Goal: Task Accomplishment & Management: Complete application form

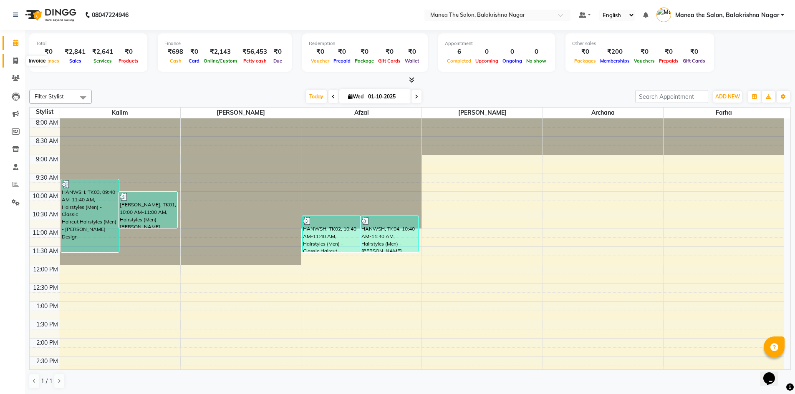
click at [13, 63] on icon at bounding box center [15, 61] width 5 height 6
select select "service"
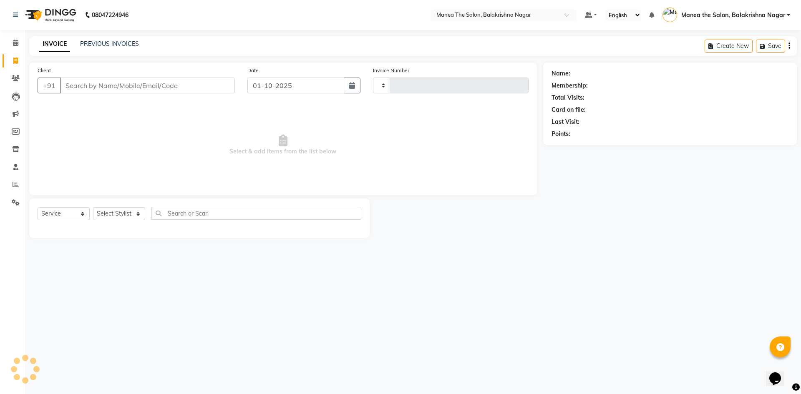
type input "0627"
select select "8200"
click at [133, 84] on input "7207203743" at bounding box center [126, 86] width 132 height 16
type input "7"
click at [80, 88] on input "Client" at bounding box center [147, 86] width 175 height 16
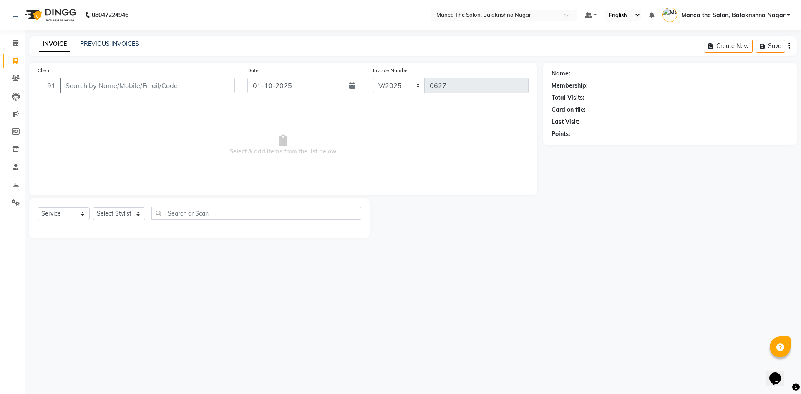
click at [81, 87] on input "Client" at bounding box center [147, 86] width 175 height 16
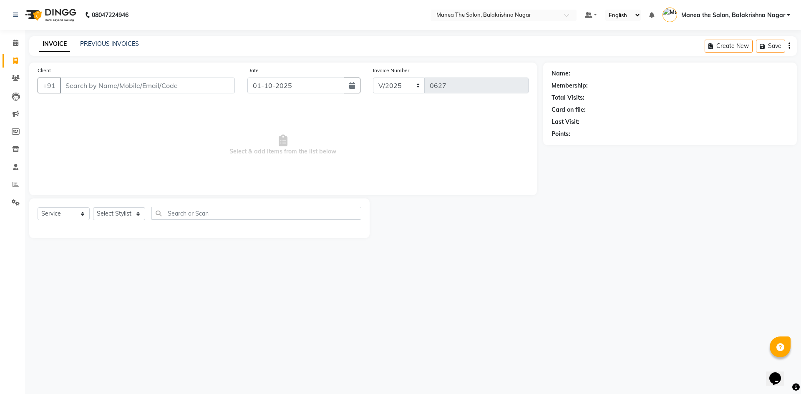
click at [108, 83] on input "Client" at bounding box center [147, 86] width 175 height 16
click at [87, 50] on div "INVOICE PREVIOUS INVOICES Create New Save" at bounding box center [413, 46] width 768 height 20
click at [99, 37] on div "INVOICE PREVIOUS INVOICES Create New Save" at bounding box center [413, 46] width 768 height 20
click at [100, 39] on div "INVOICE PREVIOUS INVOICES Create New Save" at bounding box center [413, 46] width 768 height 20
click at [103, 47] on link "PREVIOUS INVOICES" at bounding box center [109, 44] width 59 height 8
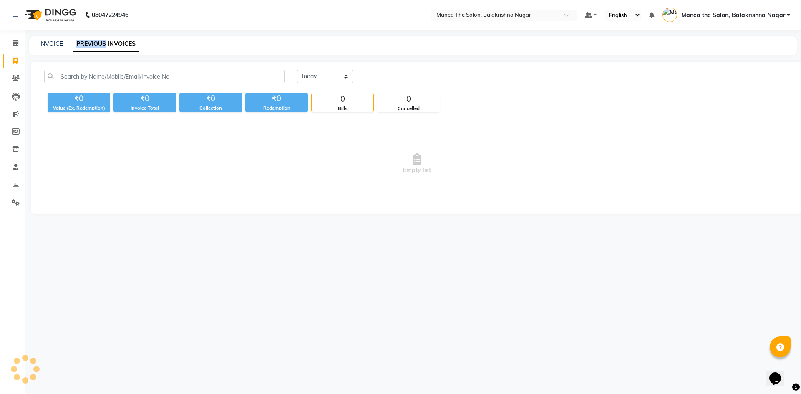
click at [103, 46] on link "PREVIOUS INVOICES" at bounding box center [106, 44] width 66 height 15
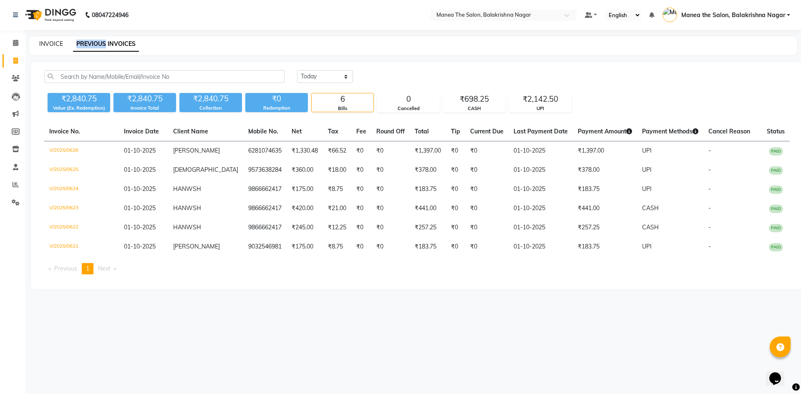
click at [52, 44] on link "INVOICE" at bounding box center [51, 44] width 24 height 8
select select "service"
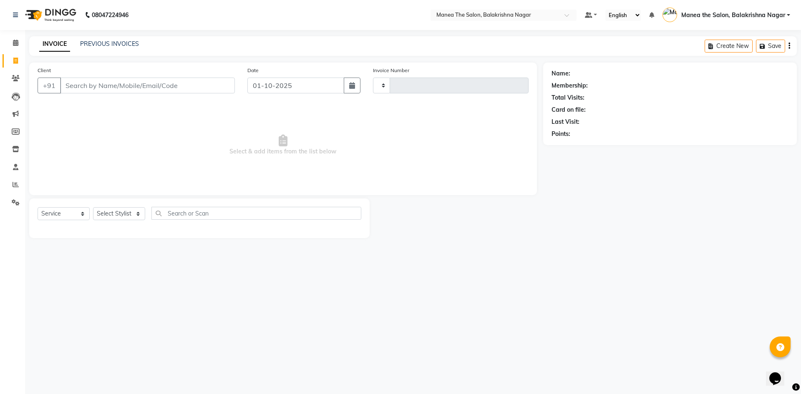
type input "0627"
select select "8200"
click at [13, 84] on link "Clients" at bounding box center [13, 79] width 20 height 14
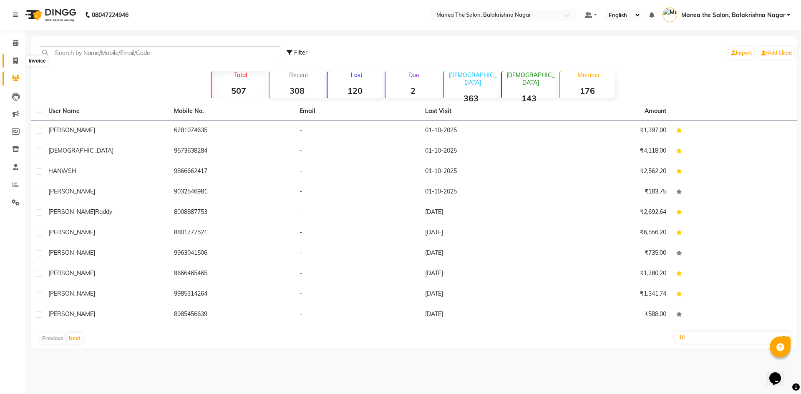
click at [15, 59] on icon at bounding box center [15, 61] width 5 height 6
select select "service"
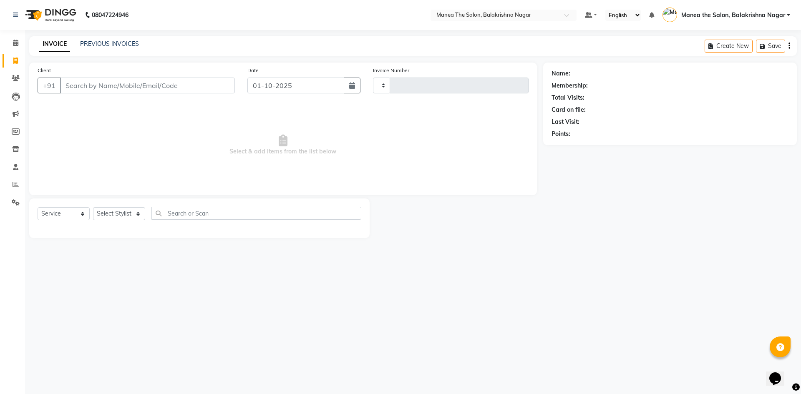
type input "0627"
select select "8200"
click at [97, 80] on input "Client" at bounding box center [147, 86] width 175 height 16
click at [121, 68] on div "Client +91 8790828701 Add Client" at bounding box center [136, 83] width 210 height 34
click at [114, 91] on input "8790828701" at bounding box center [126, 86] width 132 height 16
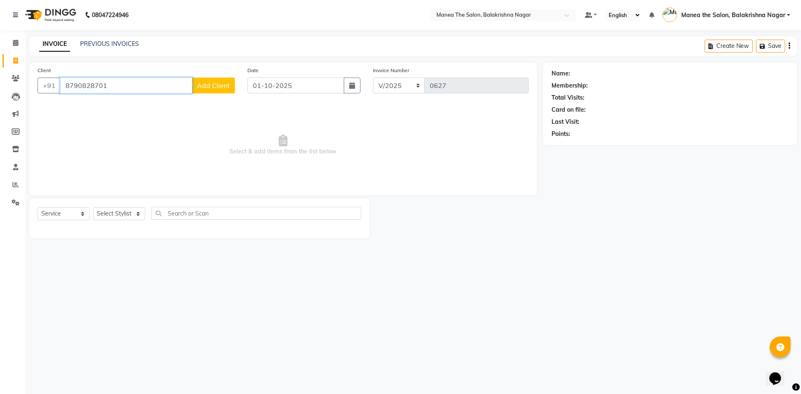
click at [114, 91] on input "8790828701" at bounding box center [126, 86] width 132 height 16
click at [120, 86] on input "8790828701" at bounding box center [126, 86] width 132 height 16
type input "8"
drag, startPoint x: 106, startPoint y: 91, endPoint x: 104, endPoint y: 95, distance: 4.9
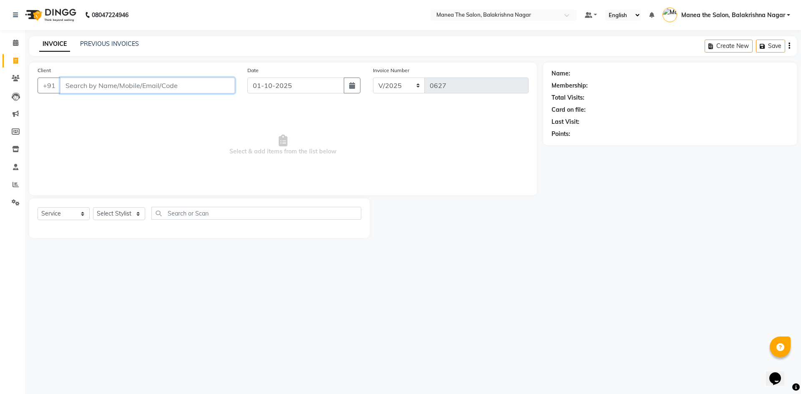
click at [104, 95] on div "Client +91" at bounding box center [136, 83] width 210 height 34
click at [96, 91] on input "Client" at bounding box center [147, 86] width 175 height 16
click at [102, 82] on input "720720" at bounding box center [126, 86] width 132 height 16
type input "72072"
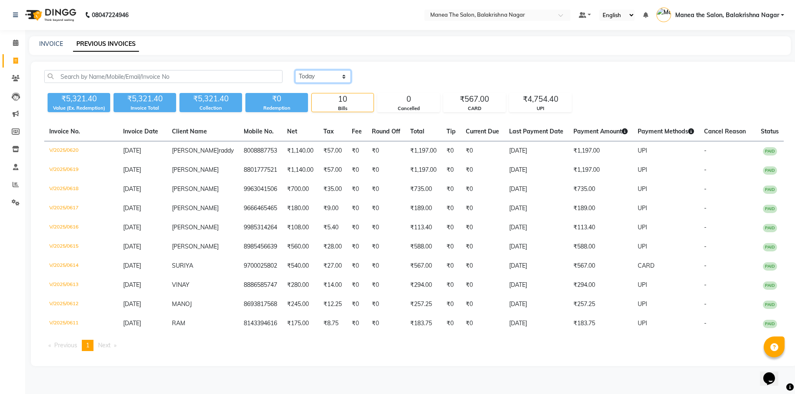
click at [318, 77] on select "Today Yesterday Custom Range" at bounding box center [323, 76] width 56 height 13
select select "today"
click at [295, 70] on select "Today Yesterday Custom Range" at bounding box center [323, 76] width 56 height 13
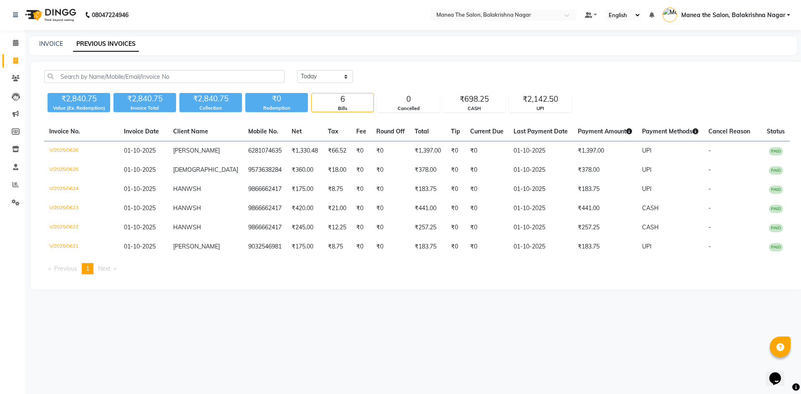
click at [15, 55] on link "Invoice" at bounding box center [13, 61] width 20 height 14
select select "service"
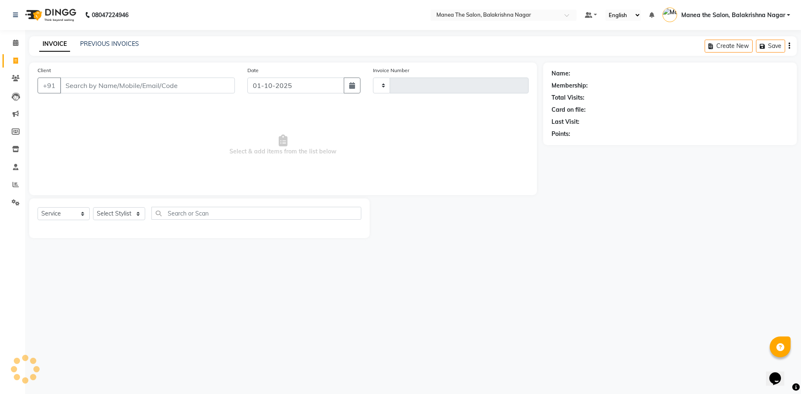
type input "0627"
select select "8200"
click at [144, 44] on div "INVOICE PREVIOUS INVOICES" at bounding box center [89, 45] width 120 height 10
click at [78, 92] on input "Client" at bounding box center [147, 86] width 175 height 16
type input "6300826857"
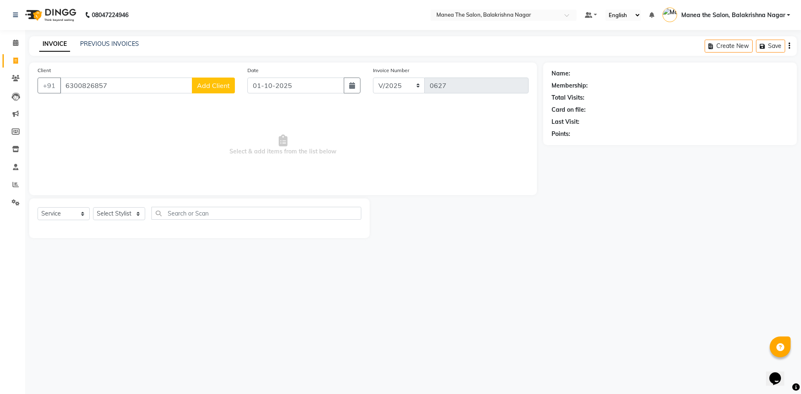
click at [216, 83] on span "Add Client" at bounding box center [213, 85] width 33 height 8
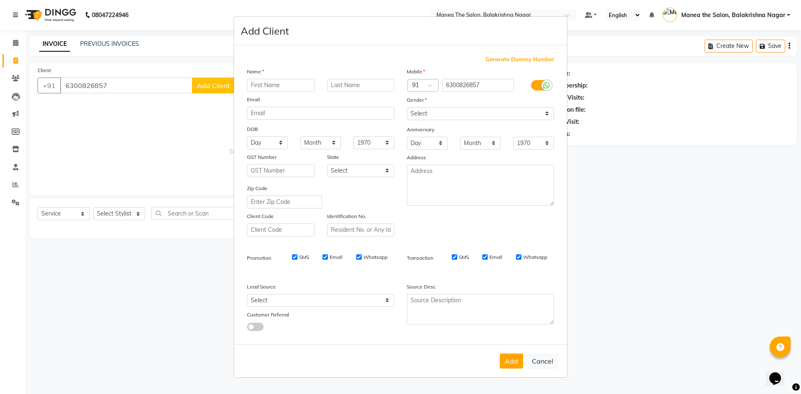
click at [260, 86] on input "text" at bounding box center [281, 85] width 68 height 13
click at [265, 84] on input "BABBITA" at bounding box center [281, 85] width 68 height 13
click at [266, 84] on input "BABBITA" at bounding box center [281, 85] width 68 height 13
type input "BABITA"
click at [346, 65] on div "Generate Dummy Number Name BABITA Email DOB Day 01 02 03 04 05 06 07 08 09 10 1…" at bounding box center [401, 197] width 320 height 283
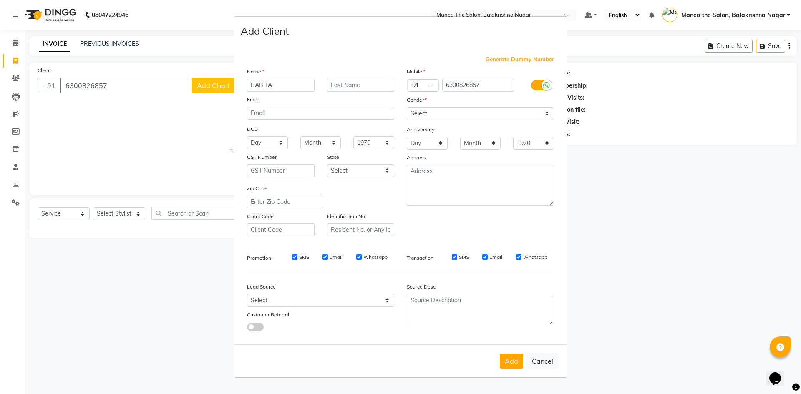
click at [345, 65] on div "Generate Dummy Number Name BABITA Email DOB Day 01 02 03 04 05 06 07 08 09 10 1…" at bounding box center [401, 197] width 320 height 283
click at [511, 356] on button "Add" at bounding box center [511, 361] width 23 height 15
click at [448, 111] on select "Select Male Female Other Prefer Not To Say" at bounding box center [480, 113] width 147 height 13
select select "female"
click at [407, 107] on select "Select Male Female Other Prefer Not To Say" at bounding box center [480, 113] width 147 height 13
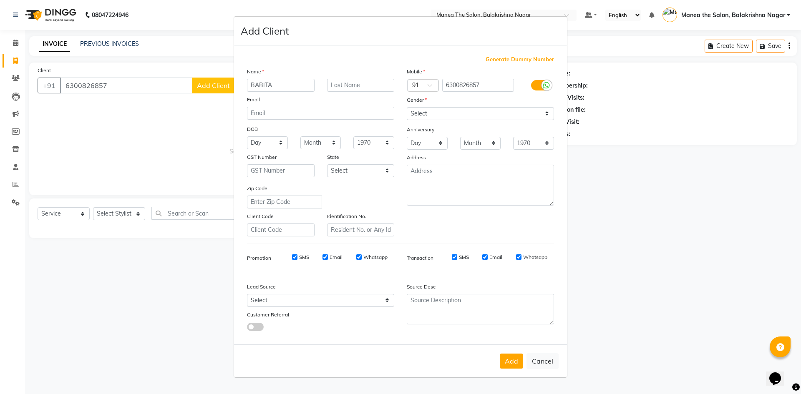
click at [170, 113] on ngb-modal-window "Add Client Generate Dummy Number Name BABITA Email DOB Day 01 02 03 04 05 06 07…" at bounding box center [400, 197] width 801 height 394
click at [515, 360] on button "Add" at bounding box center [511, 361] width 23 height 15
select select
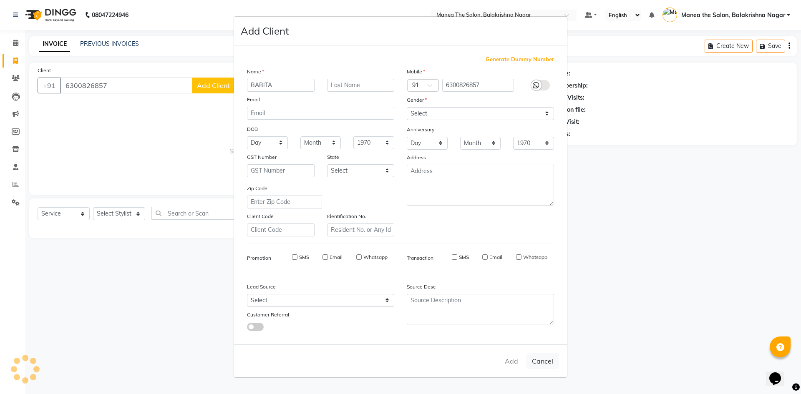
select select
checkbox input "false"
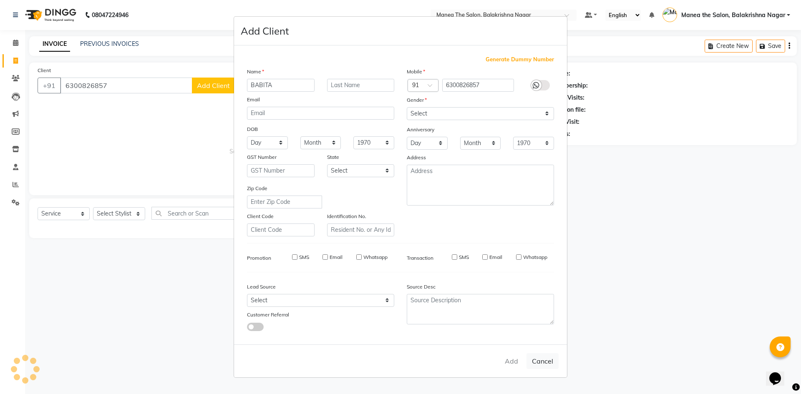
checkbox input "false"
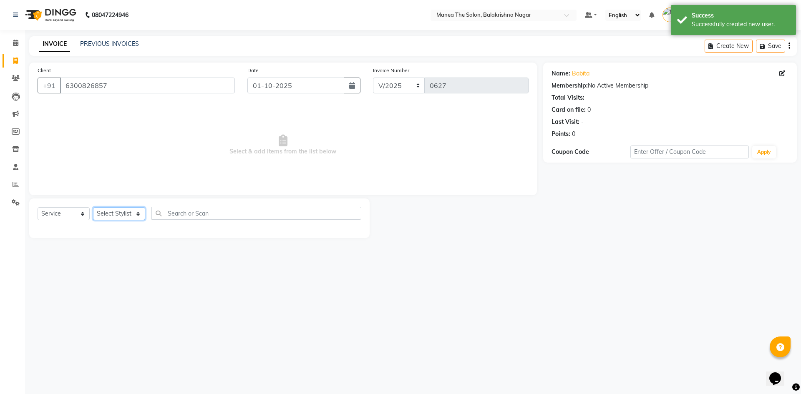
click at [122, 213] on select "Select Stylist Afzal Archana Faizan farha Kalim SUHASINI" at bounding box center [119, 213] width 52 height 13
select select "77552"
click at [93, 207] on select "Select Stylist Afzal Archana Faizan farha Kalim SUHASINI" at bounding box center [119, 213] width 52 height 13
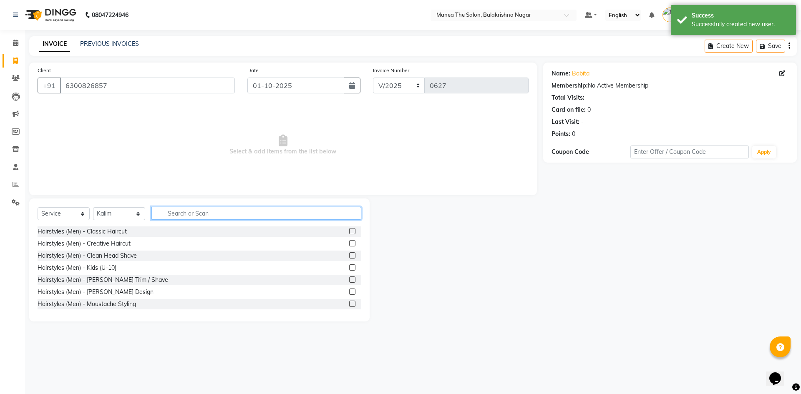
click at [182, 211] on input "text" at bounding box center [257, 213] width 210 height 13
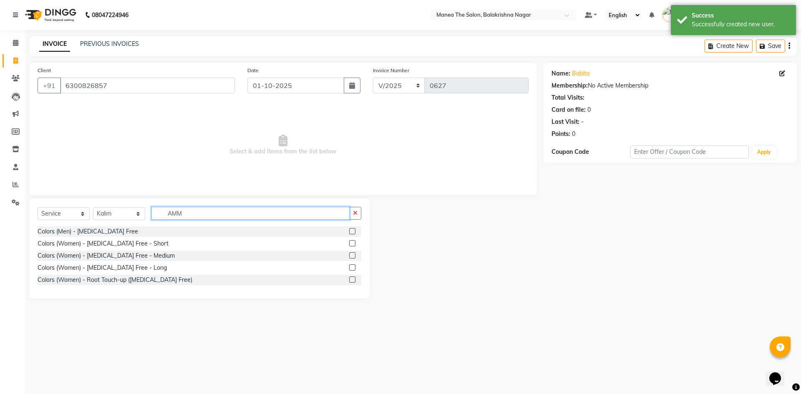
type input "AMM"
click at [141, 248] on div "Colors (Women) - Ammonia Free - Short" at bounding box center [200, 244] width 324 height 10
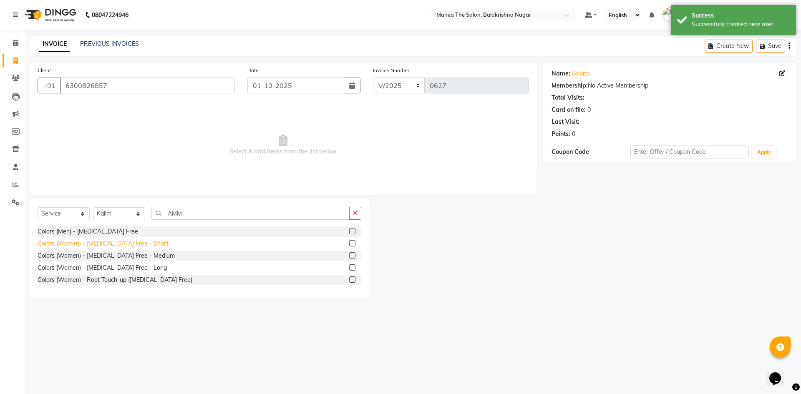
click at [139, 242] on div "Colors (Women) - Ammonia Free - Short" at bounding box center [103, 244] width 131 height 9
checkbox input "false"
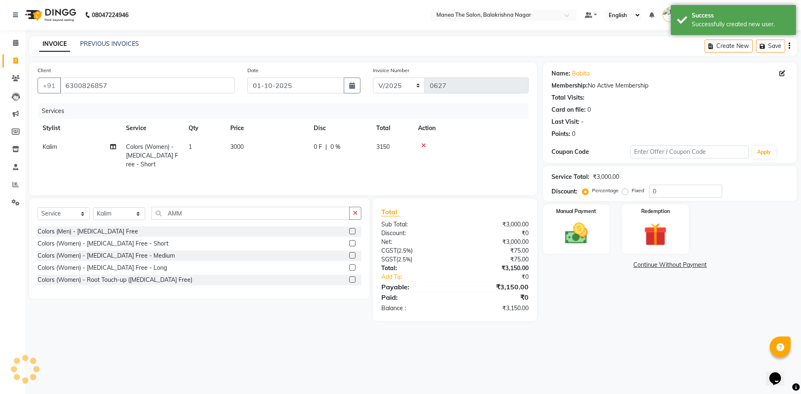
click at [248, 141] on td "3000" at bounding box center [266, 156] width 83 height 36
select select "77552"
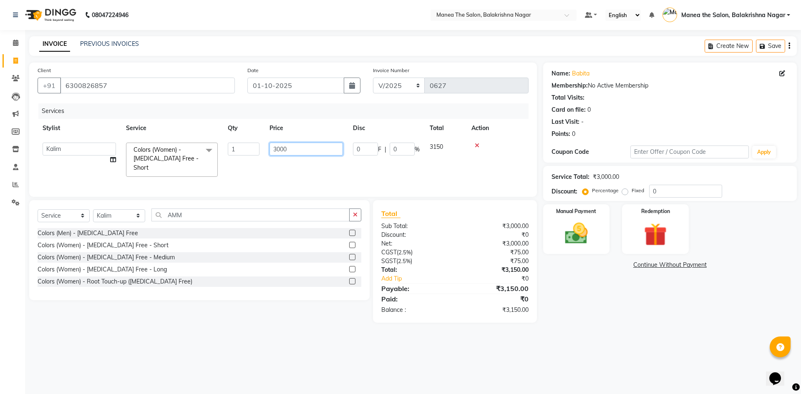
drag, startPoint x: 286, startPoint y: 145, endPoint x: 293, endPoint y: 149, distance: 8.6
click at [293, 149] on input "3000" at bounding box center [306, 149] width 73 height 13
type input "3"
type input "4500"
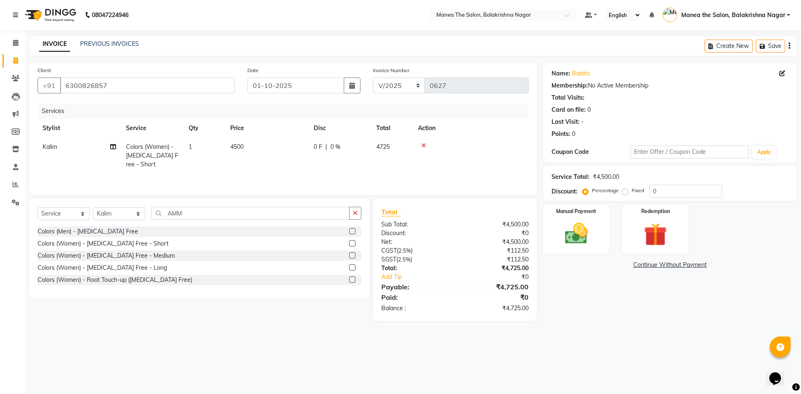
click at [299, 129] on th "Price" at bounding box center [266, 128] width 83 height 19
click at [126, 215] on select "Select Stylist Afzal Archana Faizan farha Kalim SUHASINI" at bounding box center [119, 213] width 52 height 13
select select "77555"
click at [93, 207] on select "Select Stylist Afzal Archana Faizan farha Kalim SUHASINI" at bounding box center [119, 213] width 52 height 13
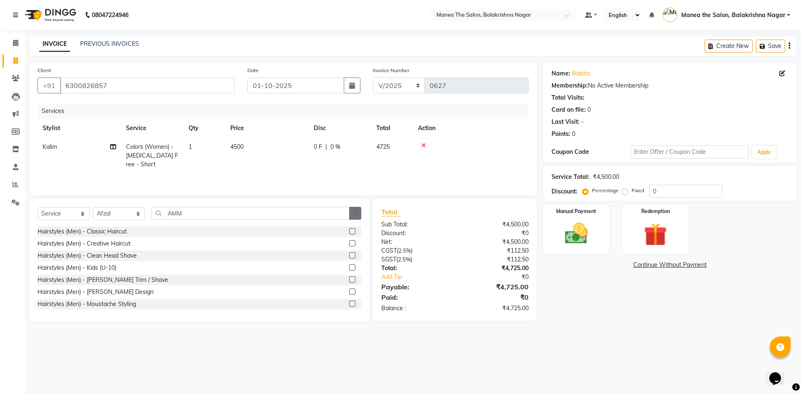
click at [352, 215] on button "button" at bounding box center [355, 213] width 12 height 13
click at [214, 215] on input "text" at bounding box center [257, 213] width 210 height 13
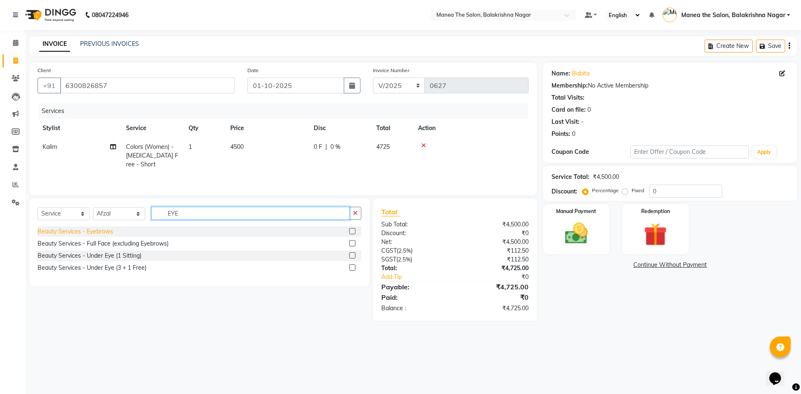
type input "EYE"
click at [95, 229] on div "Beauty Services - Eyebrows" at bounding box center [76, 231] width 76 height 9
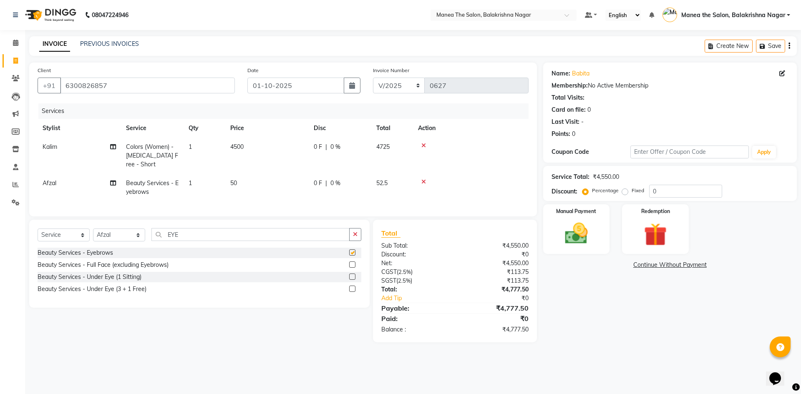
checkbox input "false"
click at [259, 184] on td "50" at bounding box center [266, 188] width 83 height 28
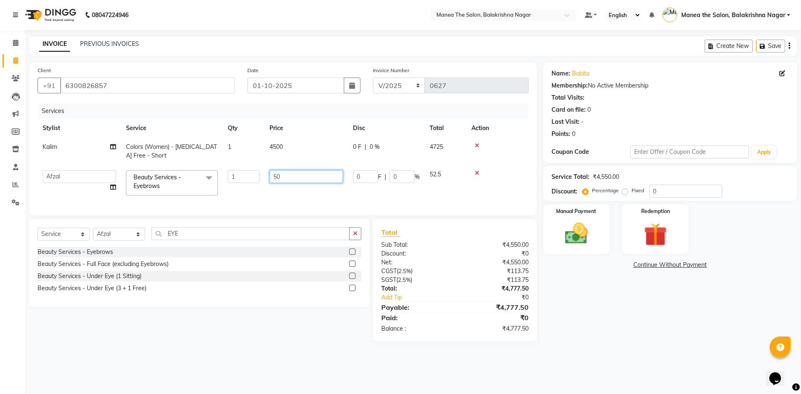
type input "5"
type input "100"
click at [286, 172] on input "100" at bounding box center [306, 176] width 73 height 13
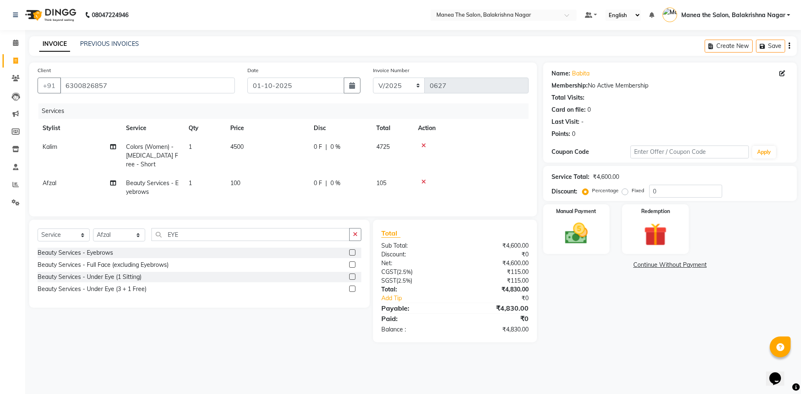
click at [288, 162] on td "4500" at bounding box center [266, 156] width 83 height 36
select select "77552"
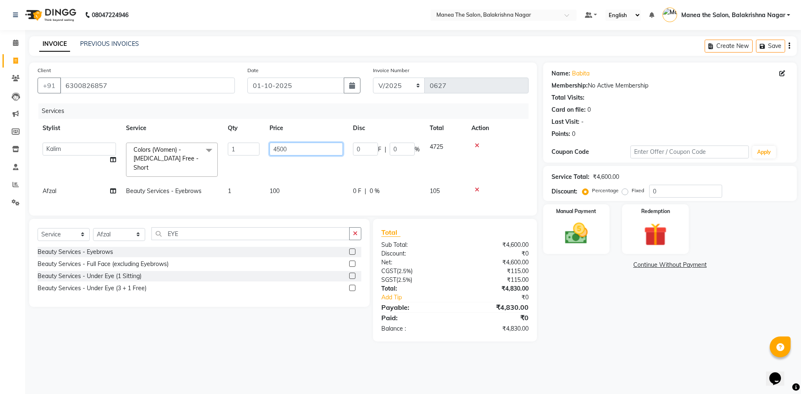
click at [294, 150] on input "4500" at bounding box center [306, 149] width 73 height 13
click at [295, 102] on div "Client +91 6300826857 Date 01-10-2025 Invoice Number V/2025 V/2025-26 0627 Serv…" at bounding box center [283, 139] width 508 height 153
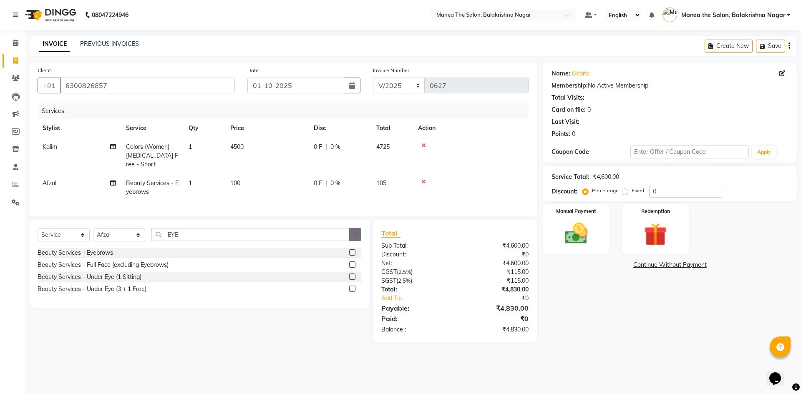
click at [356, 237] on icon "button" at bounding box center [355, 235] width 5 height 6
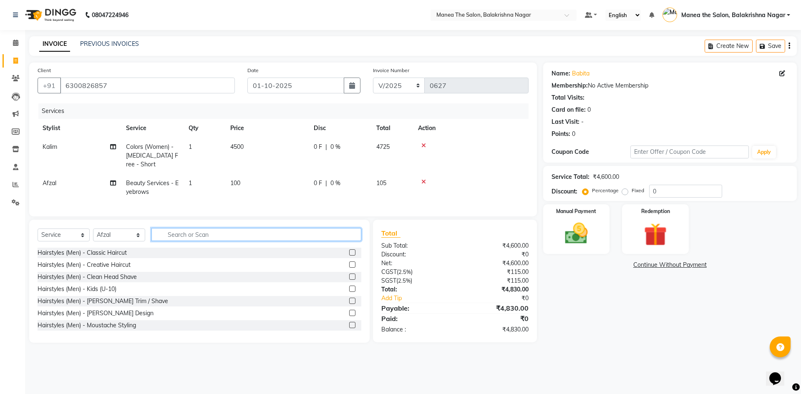
click at [178, 239] on input "text" at bounding box center [257, 234] width 210 height 13
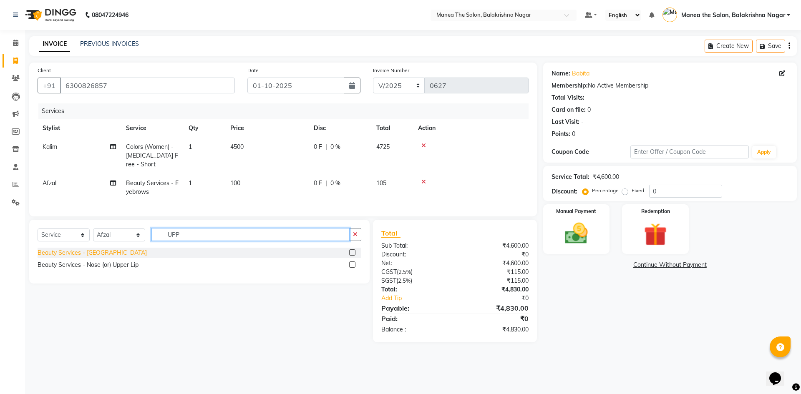
type input "UPP"
click at [111, 258] on div "Beauty Services - Upper Lip" at bounding box center [92, 253] width 109 height 9
checkbox input "false"
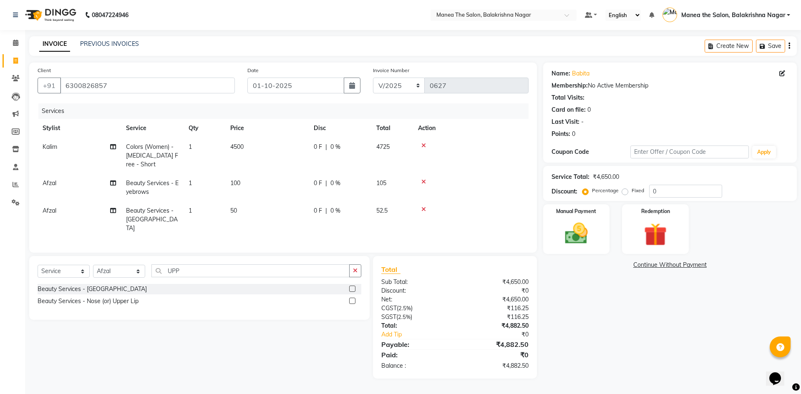
click at [245, 218] on td "50" at bounding box center [266, 220] width 83 height 36
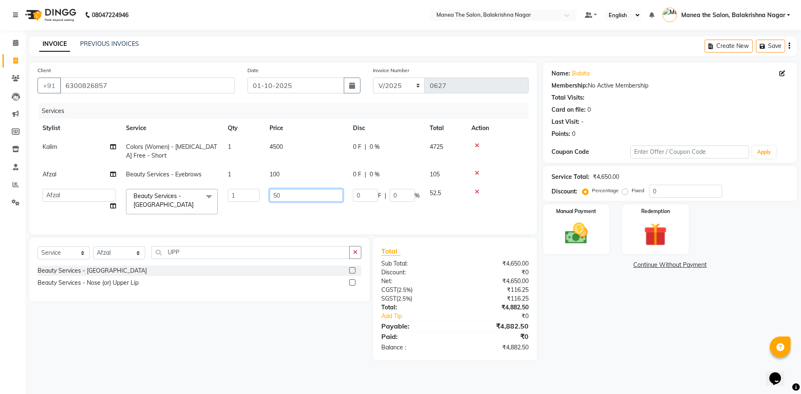
drag, startPoint x: 290, startPoint y: 189, endPoint x: 297, endPoint y: 191, distance: 7.7
click at [296, 191] on input "50" at bounding box center [306, 195] width 73 height 13
type input "5"
type input "100"
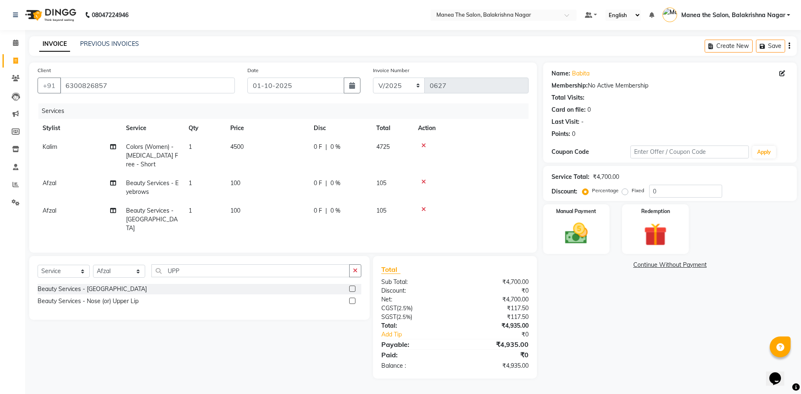
click at [238, 54] on div "INVOICE PREVIOUS INVOICES Create New Save" at bounding box center [413, 46] width 768 height 20
click at [659, 185] on input "0" at bounding box center [685, 191] width 73 height 13
click at [653, 339] on div "Name: Babita Membership: No Active Membership Total Visits: Card on file: 0 Las…" at bounding box center [673, 221] width 260 height 316
click at [672, 187] on input "30" at bounding box center [685, 191] width 73 height 13
type input "3"
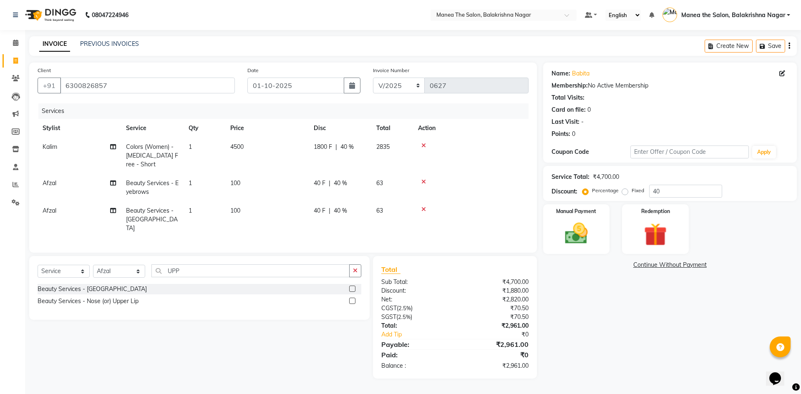
click at [598, 318] on div "Name: Babita Membership: No Active Membership Total Visits: Card on file: 0 Las…" at bounding box center [673, 221] width 260 height 316
click at [672, 193] on input "40" at bounding box center [685, 191] width 73 height 13
type input "4"
type input "30"
click at [640, 305] on div "Name: Babita Membership: No Active Membership Total Visits: Card on file: 0 Las…" at bounding box center [673, 221] width 260 height 316
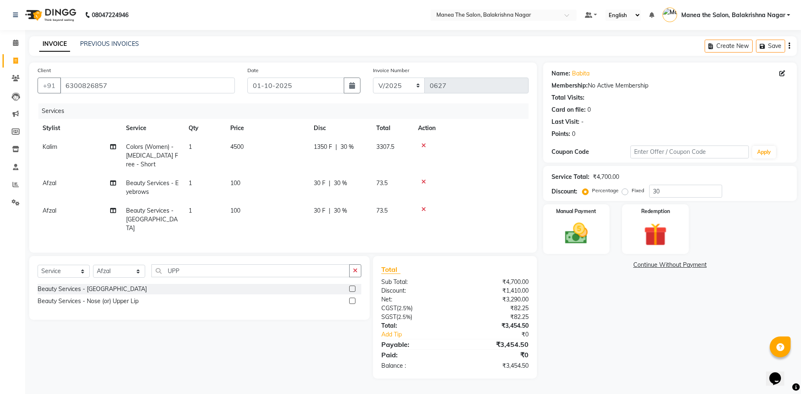
click at [595, 350] on div "Name: Babita Membership: No Active Membership Total Visits: Card on file: 0 Las…" at bounding box center [673, 221] width 260 height 316
click at [63, 267] on select "Select Service Product Membership Package Voucher Prepaid Gift Card" at bounding box center [64, 271] width 52 height 13
click at [581, 338] on div "Name: Babita Membership: No Active Membership Total Visits: Card on file: 0 Las…" at bounding box center [673, 221] width 260 height 316
click at [517, 34] on div "08047224946 Select Location × Manea The Salon, Balakrishna Nagar Default Panel …" at bounding box center [400, 197] width 801 height 394
click at [490, 47] on div "INVOICE PREVIOUS INVOICES Create New Save" at bounding box center [413, 46] width 768 height 20
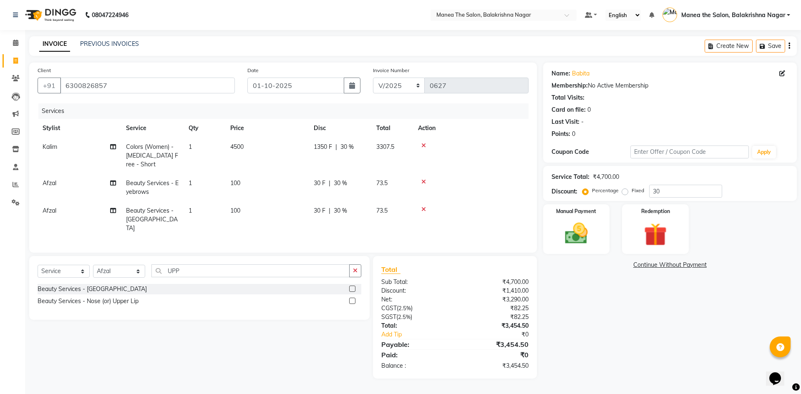
click at [489, 47] on div "INVOICE PREVIOUS INVOICES Create New Save" at bounding box center [413, 46] width 768 height 20
click at [412, 33] on div "08047224946 Select Location × Manea The Salon, Balakrishna Nagar Default Panel …" at bounding box center [400, 197] width 801 height 394
click at [304, 36] on div "INVOICE PREVIOUS INVOICES Create New Save" at bounding box center [413, 46] width 768 height 20
click at [302, 16] on nav "08047224946 Select Location × Manea The Salon, Balakrishna Nagar Default Panel …" at bounding box center [400, 15] width 801 height 30
click at [308, 23] on nav "08047224946 Select Location × Manea The Salon, Balakrishna Nagar Default Panel …" at bounding box center [400, 15] width 801 height 30
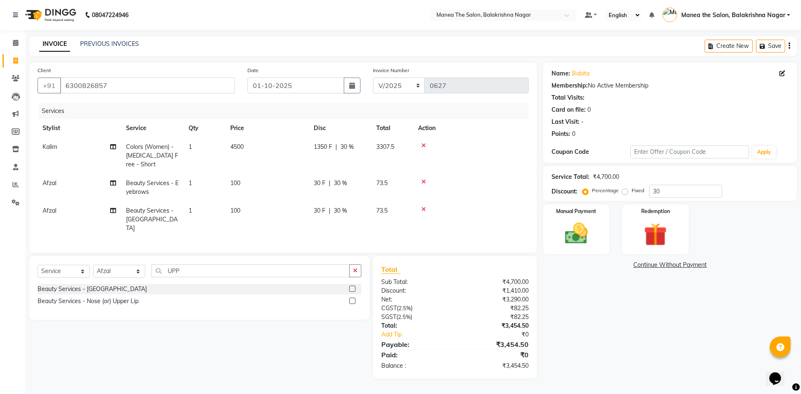
click at [309, 21] on nav "08047224946 Select Location × Manea The Salon, Balakrishna Nagar Default Panel …" at bounding box center [400, 15] width 801 height 30
click at [329, 18] on nav "08047224946 Select Location × Manea The Salon, Balakrishna Nagar Default Panel …" at bounding box center [400, 15] width 801 height 30
click at [329, 4] on nav "08047224946 Select Location × Manea The Salon, Balakrishna Nagar Default Panel …" at bounding box center [400, 15] width 801 height 30
click at [347, 1] on nav "08047224946 Select Location × Manea The Salon, Balakrishna Nagar Default Panel …" at bounding box center [400, 15] width 801 height 30
click at [373, 15] on nav "08047224946 Select Location × Manea The Salon, Balakrishna Nagar Default Panel …" at bounding box center [400, 15] width 801 height 30
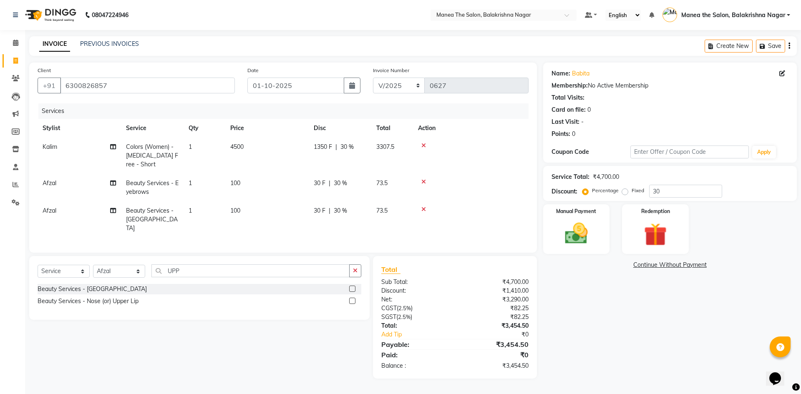
click at [574, 329] on div "Name: Babita Membership: No Active Membership Total Visits: Card on file: 0 Las…" at bounding box center [673, 221] width 260 height 316
click at [253, 150] on td "4500" at bounding box center [266, 156] width 83 height 36
select select "77552"
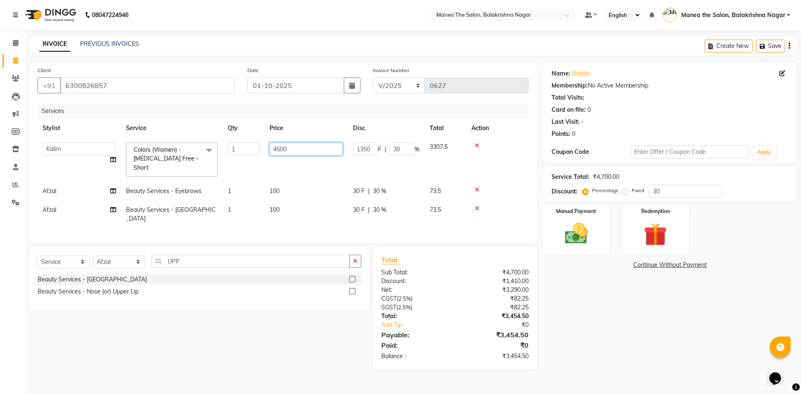
click at [291, 149] on input "4500" at bounding box center [306, 149] width 73 height 13
type input "4"
type input "3500"
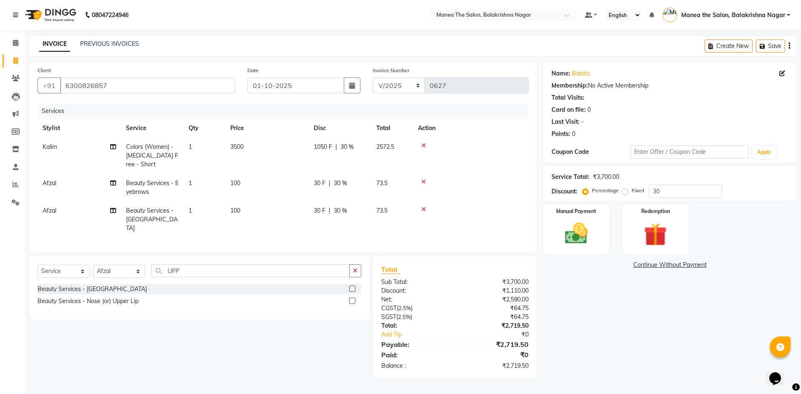
click at [327, 111] on div "Services" at bounding box center [286, 111] width 497 height 15
click at [577, 229] on img at bounding box center [576, 234] width 39 height 28
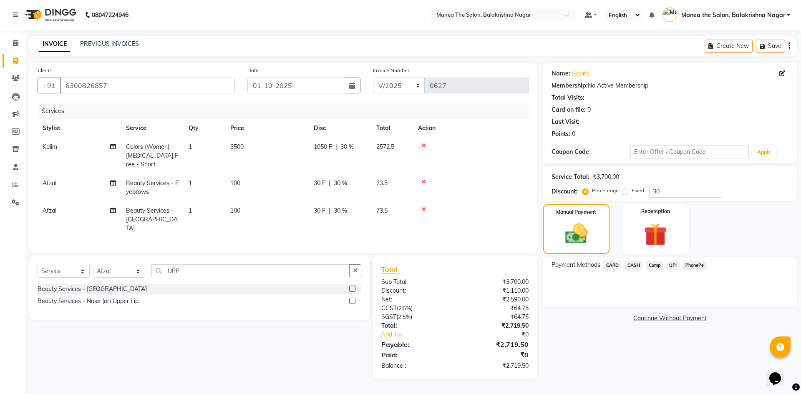
click at [671, 266] on span "UPI" at bounding box center [673, 266] width 13 height 10
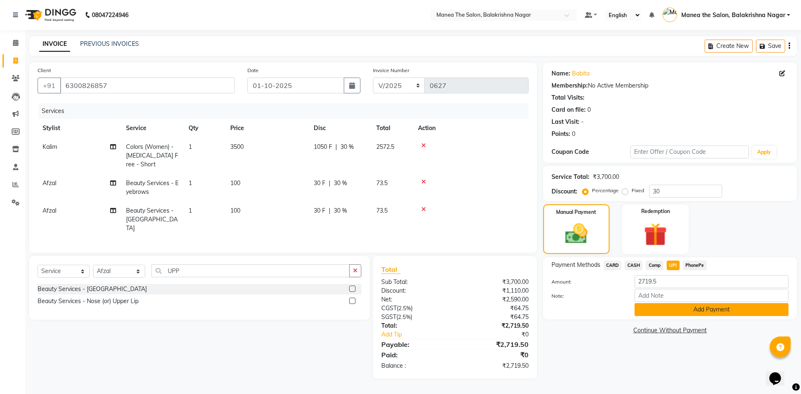
click at [667, 308] on button "Add Payment" at bounding box center [712, 309] width 154 height 13
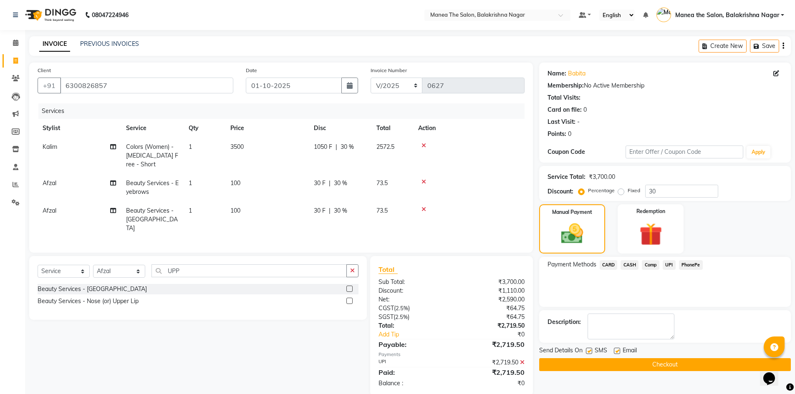
click at [621, 366] on button "Checkout" at bounding box center [665, 365] width 252 height 13
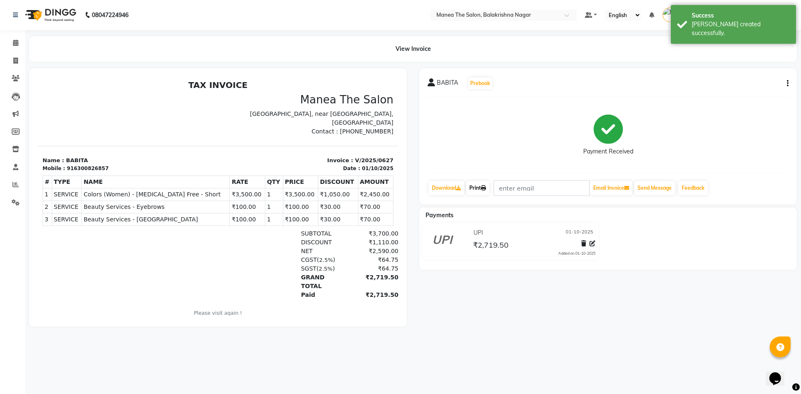
click at [483, 193] on link "Print" at bounding box center [477, 188] width 23 height 14
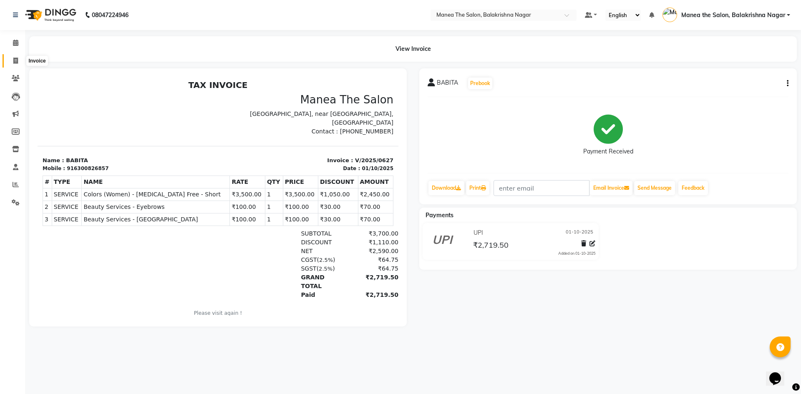
click at [15, 61] on icon at bounding box center [15, 61] width 5 height 6
select select "service"
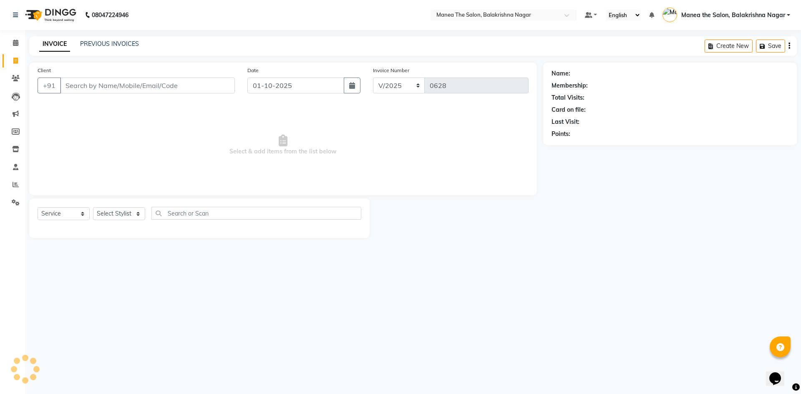
click at [81, 85] on input "Client" at bounding box center [147, 86] width 175 height 16
drag, startPoint x: 113, startPoint y: 86, endPoint x: 120, endPoint y: 84, distance: 6.8
click at [114, 86] on input "6306262626754" at bounding box center [126, 86] width 132 height 16
click at [122, 84] on input "6306262626754" at bounding box center [126, 86] width 132 height 16
type input "6302626754"
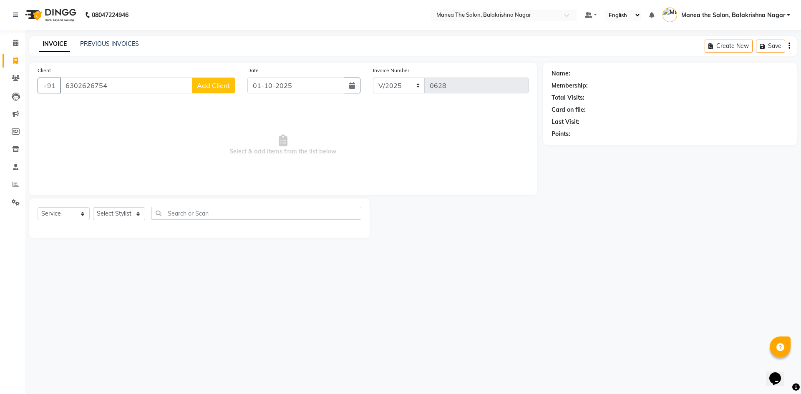
click at [220, 84] on span "Add Client" at bounding box center [213, 85] width 33 height 8
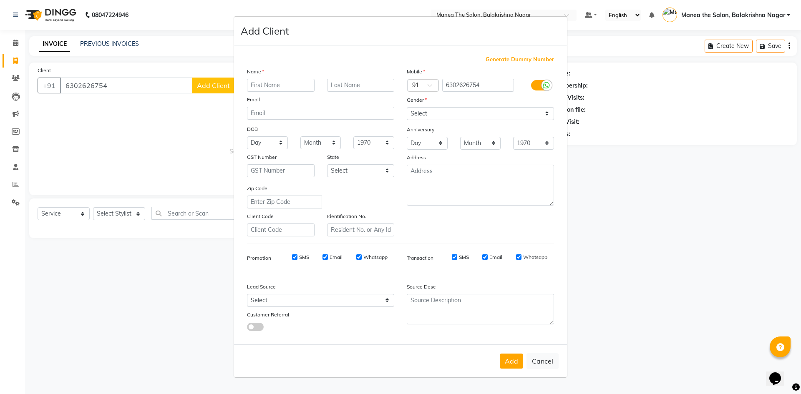
click at [272, 79] on input "text" at bounding box center [281, 85] width 68 height 13
click at [272, 83] on input "text" at bounding box center [281, 85] width 68 height 13
click at [269, 89] on input "text" at bounding box center [281, 85] width 68 height 13
type input "KIRAN"
click at [513, 358] on button "Add" at bounding box center [511, 361] width 23 height 15
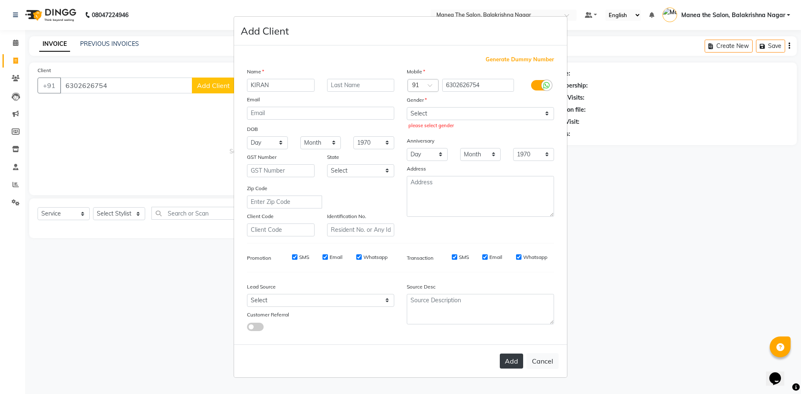
click at [513, 362] on button "Add" at bounding box center [511, 361] width 23 height 15
click at [450, 113] on select "Select Male Female Other Prefer Not To Say" at bounding box center [480, 113] width 147 height 13
select select "male"
click at [407, 107] on select "Select Male Female Other Prefer Not To Say" at bounding box center [480, 113] width 147 height 13
click at [513, 365] on button "Add" at bounding box center [511, 361] width 23 height 15
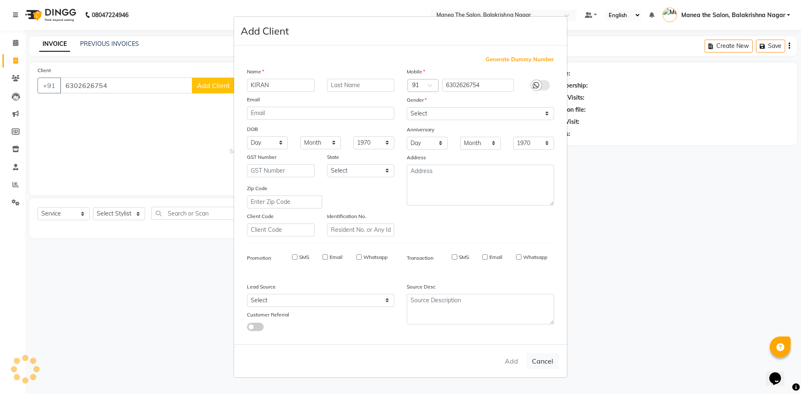
select select
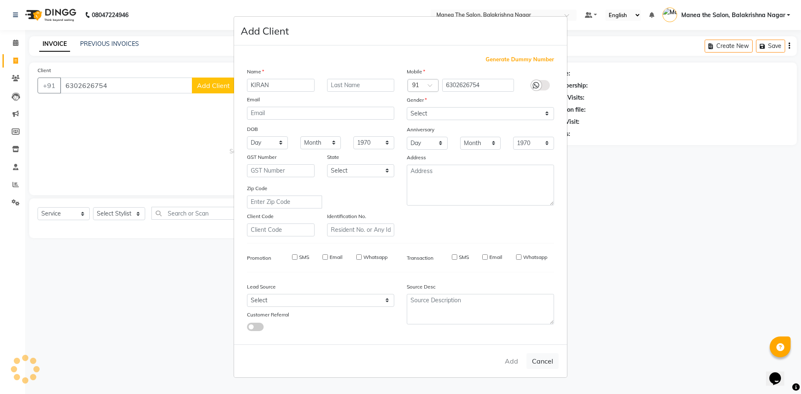
select select
checkbox input "false"
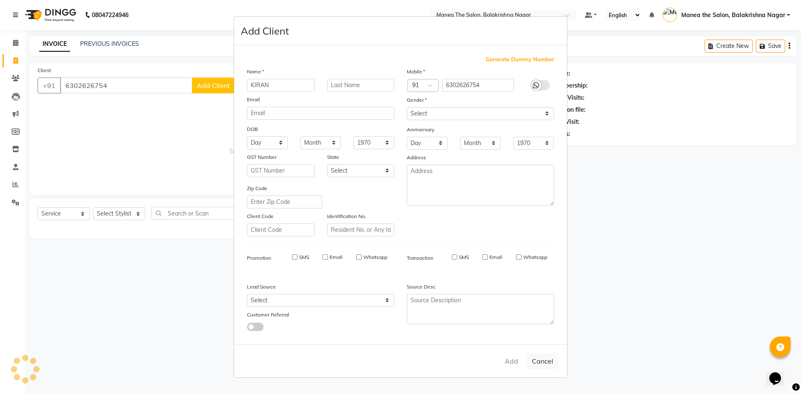
checkbox input "false"
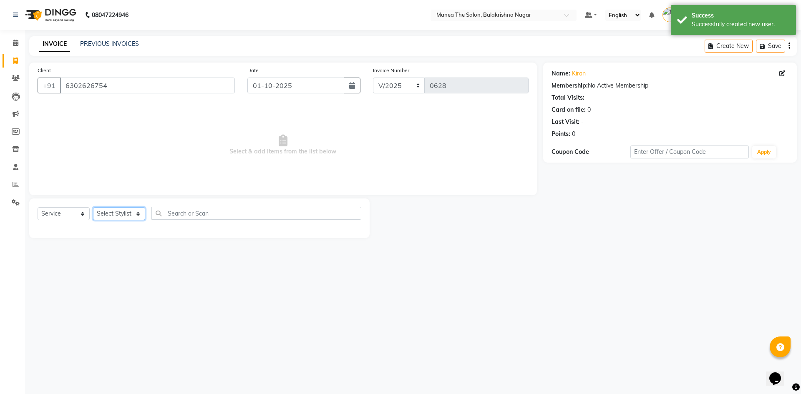
click at [112, 214] on select "Select Stylist Afzal Archana Faizan farha Kalim SUHASINI" at bounding box center [119, 213] width 52 height 13
select select "77553"
click at [93, 207] on select "Select Stylist Afzal Archana Faizan farha Kalim SUHASINI" at bounding box center [119, 213] width 52 height 13
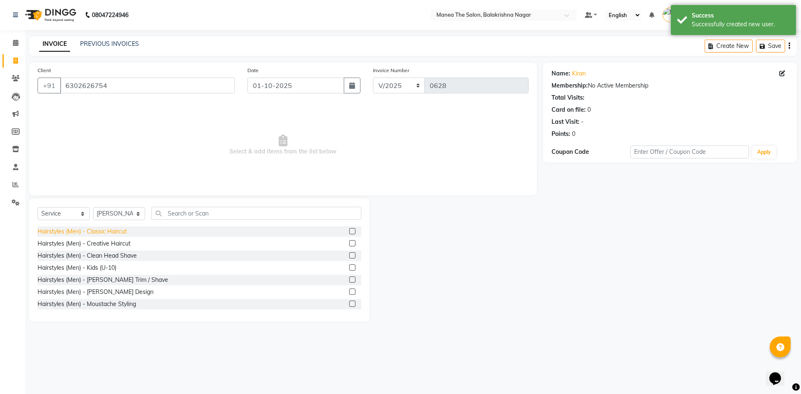
click at [112, 233] on div "Hairstyles (Men) - Classic Haircut" at bounding box center [82, 231] width 89 height 9
checkbox input "false"
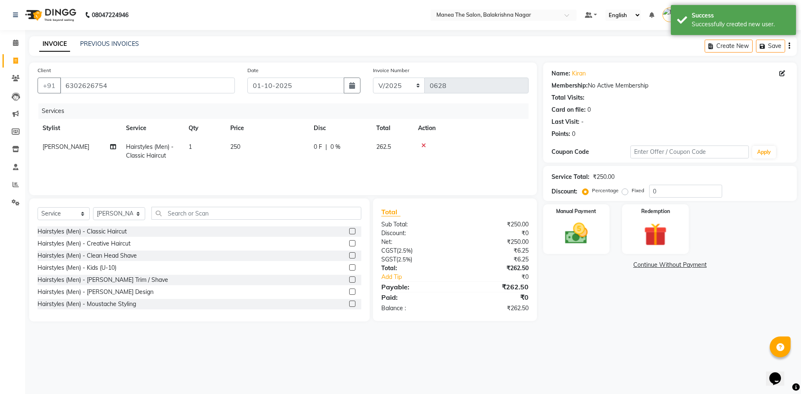
click at [253, 151] on td "250" at bounding box center [266, 152] width 83 height 28
select select "77553"
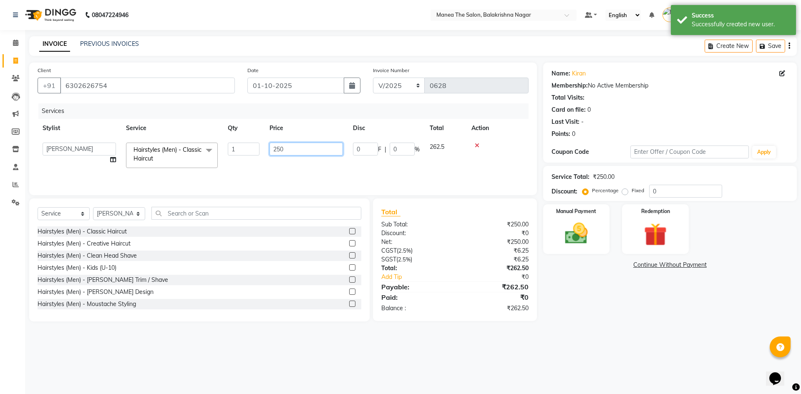
click at [295, 145] on input "250" at bounding box center [306, 149] width 73 height 13
type input "2"
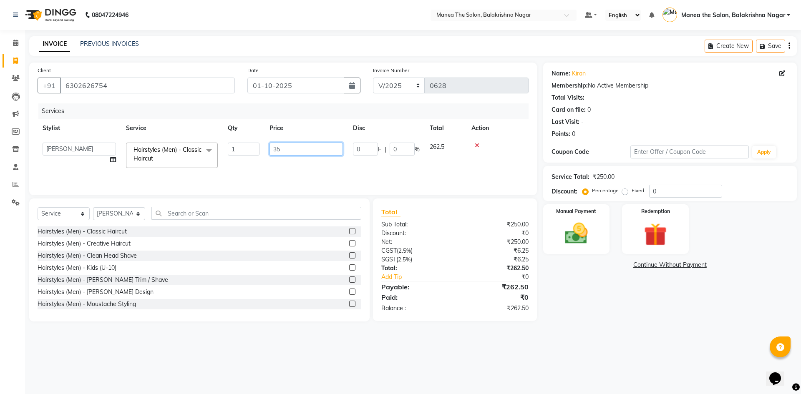
type input "350"
click at [280, 106] on div "Services" at bounding box center [286, 111] width 497 height 15
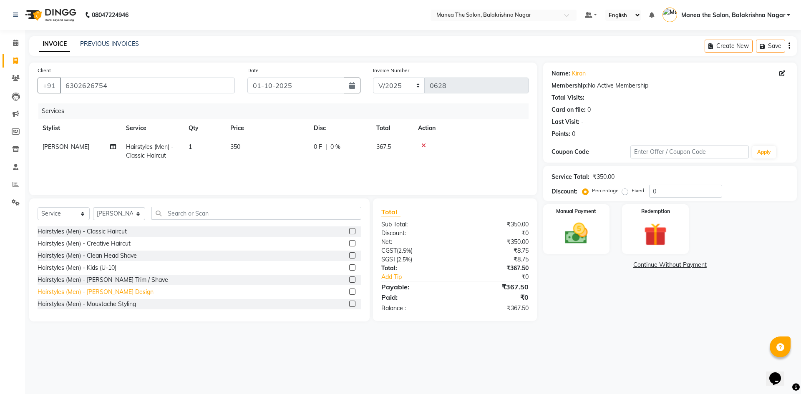
click at [100, 290] on div "Hairstyles (Men) - [PERSON_NAME] Design" at bounding box center [96, 292] width 116 height 9
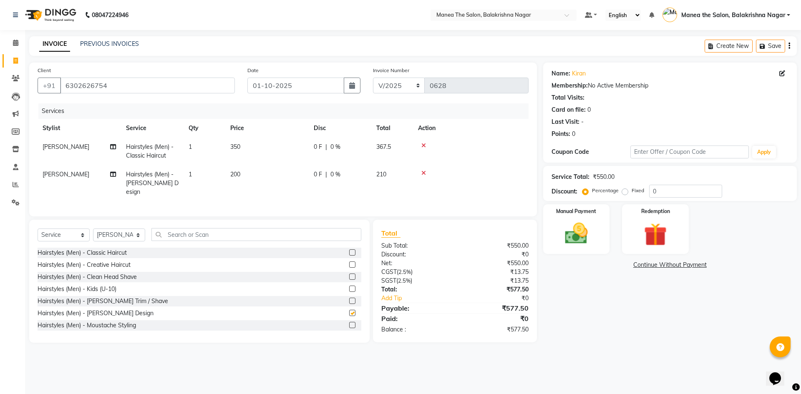
checkbox input "false"
click at [236, 172] on span "200" at bounding box center [235, 175] width 10 height 8
select select "77553"
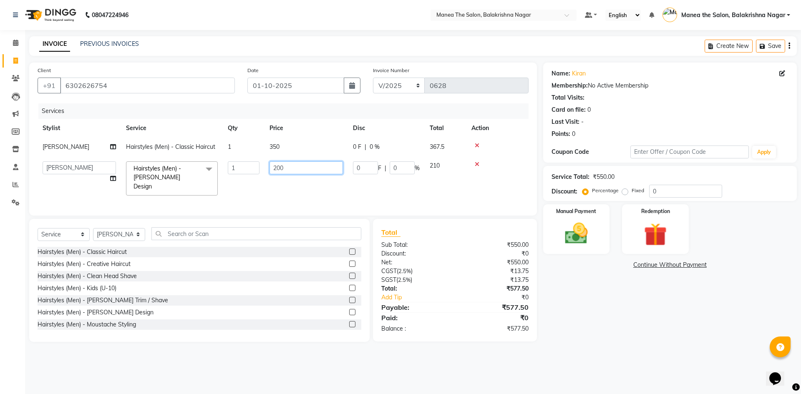
click at [280, 167] on input "200" at bounding box center [306, 168] width 73 height 13
type input "250"
click at [275, 115] on div "Services" at bounding box center [286, 111] width 497 height 15
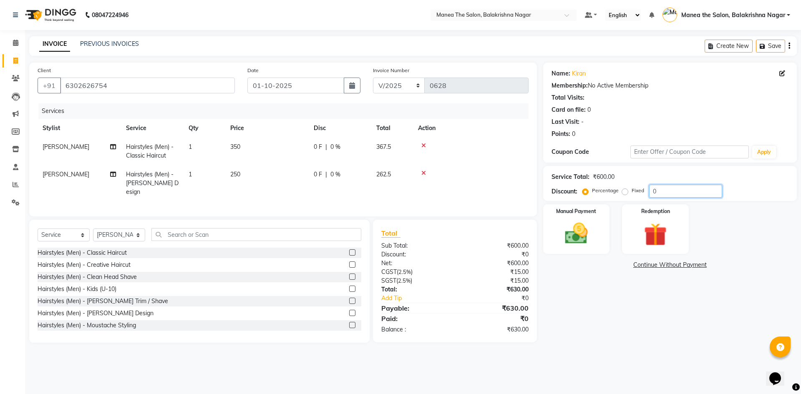
click at [660, 187] on input "0" at bounding box center [685, 191] width 73 height 13
type input "30"
click at [641, 313] on div "Name: Kiran Membership: No Active Membership Total Visits: Card on file: 0 Last…" at bounding box center [673, 203] width 260 height 280
click at [579, 225] on img at bounding box center [576, 234] width 39 height 28
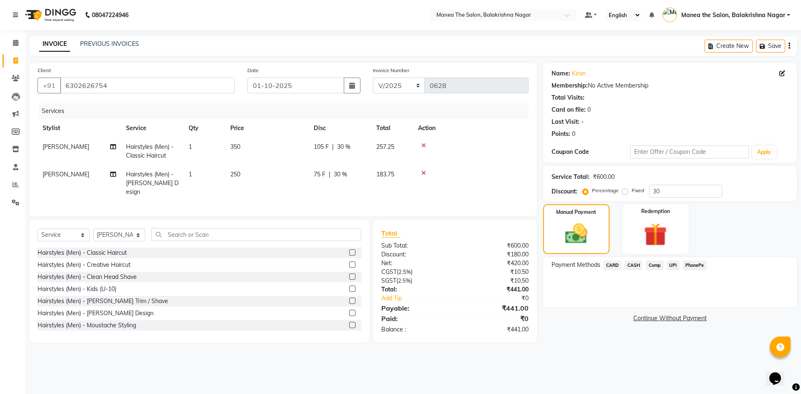
click at [671, 265] on span "UPI" at bounding box center [673, 266] width 13 height 10
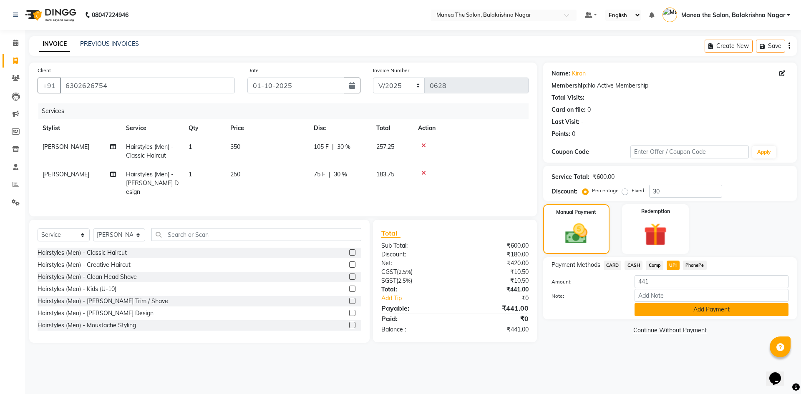
click at [699, 313] on button "Add Payment" at bounding box center [712, 309] width 154 height 13
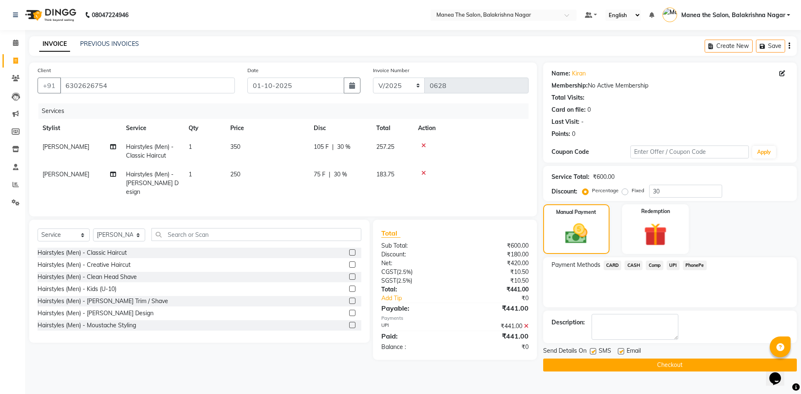
click at [652, 361] on button "Checkout" at bounding box center [670, 365] width 254 height 13
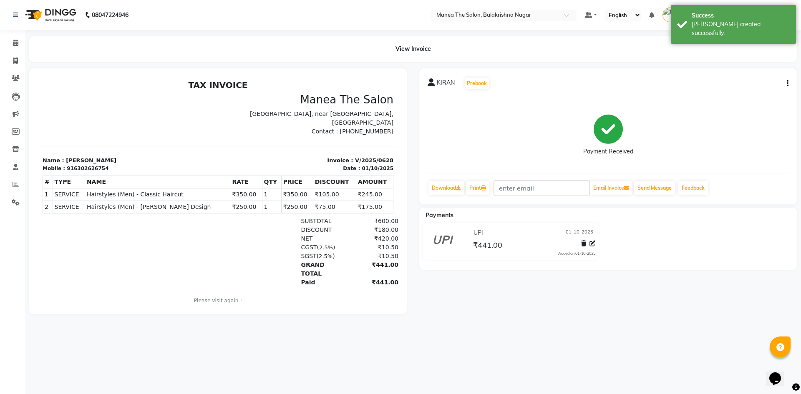
click at [485, 132] on div "Payment Received" at bounding box center [608, 135] width 361 height 63
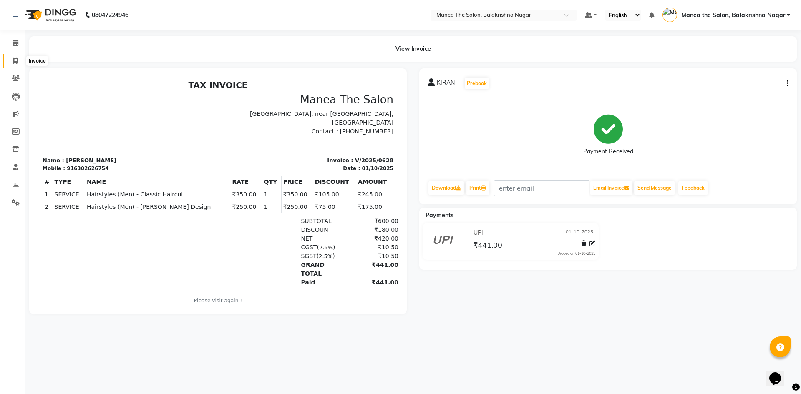
click at [11, 65] on span at bounding box center [15, 61] width 15 height 10
select select "service"
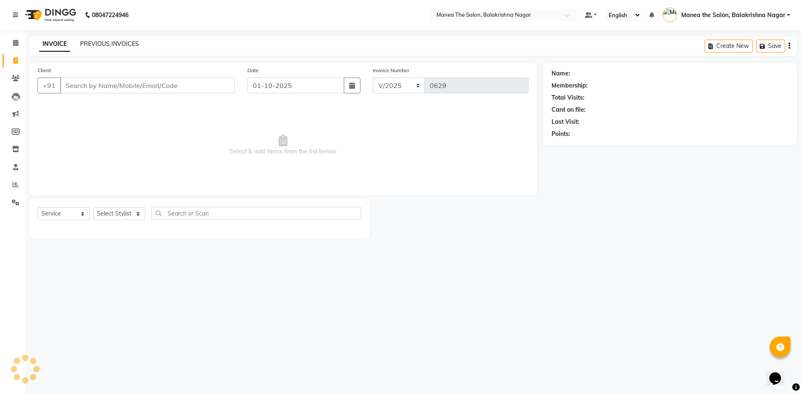
click at [101, 42] on link "PREVIOUS INVOICES" at bounding box center [109, 44] width 59 height 8
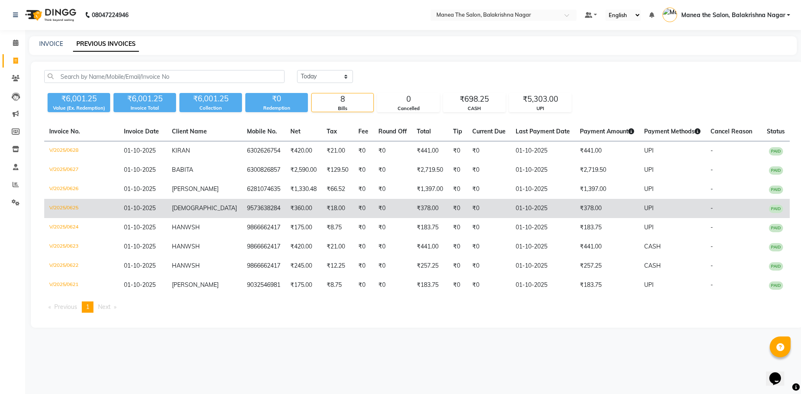
click at [322, 207] on td "₹18.00" at bounding box center [338, 208] width 32 height 19
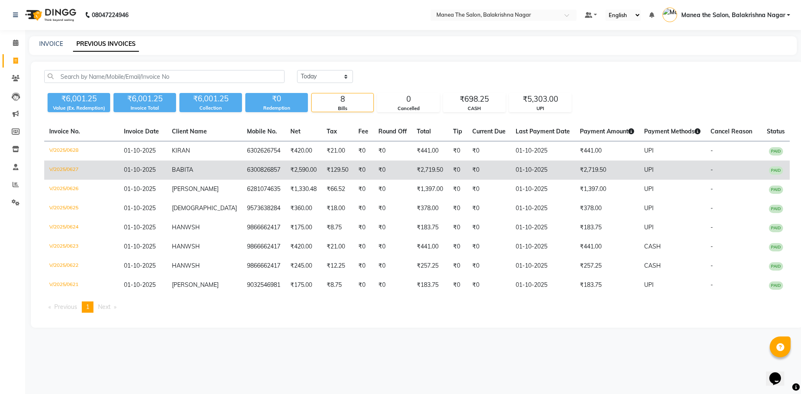
click at [242, 166] on td "6300826857" at bounding box center [263, 170] width 43 height 19
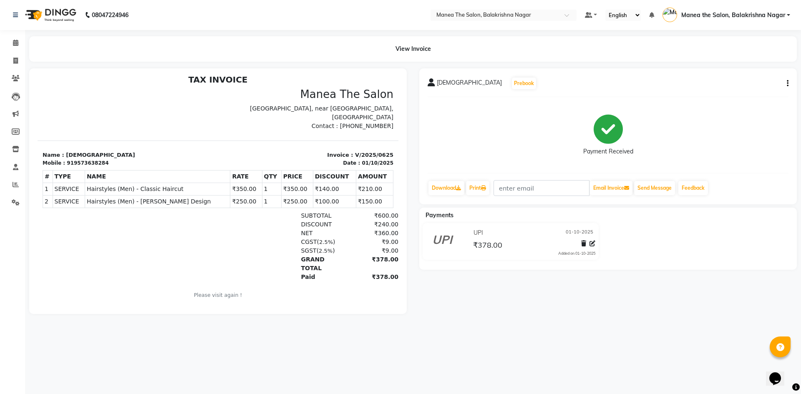
scroll to position [7, 0]
click at [13, 64] on span at bounding box center [15, 61] width 15 height 10
select select "service"
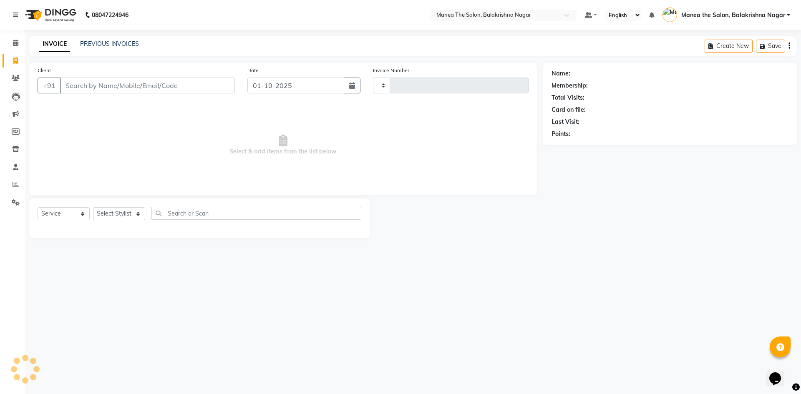
type input "0629"
select select "8200"
click at [131, 43] on link "PREVIOUS INVOICES" at bounding box center [109, 44] width 59 height 8
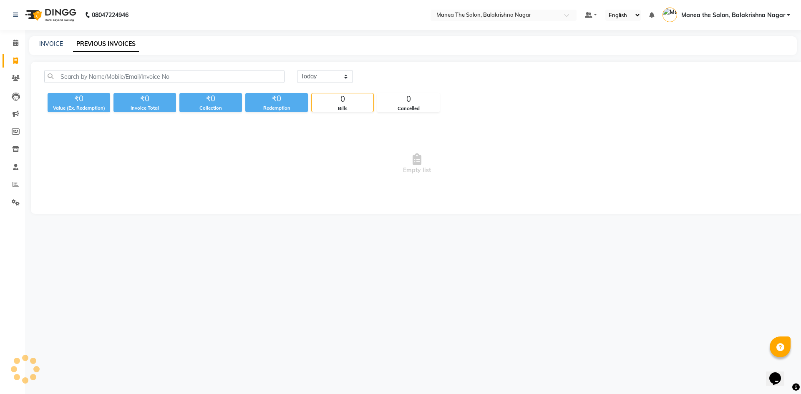
click at [113, 40] on link "PREVIOUS INVOICES" at bounding box center [106, 44] width 66 height 15
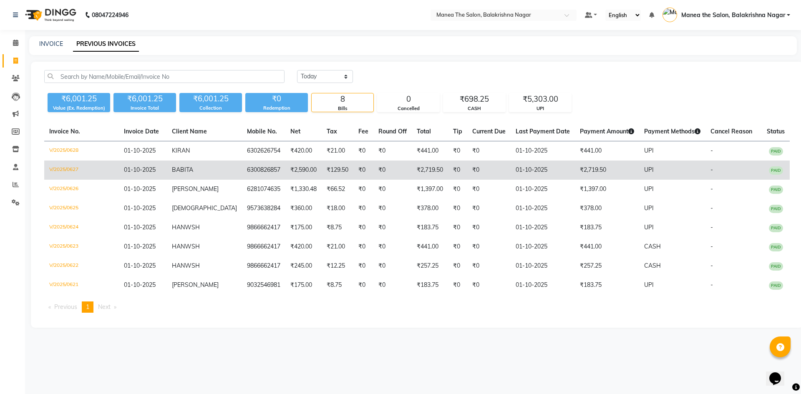
click at [288, 169] on td "₹2,590.00" at bounding box center [303, 170] width 36 height 19
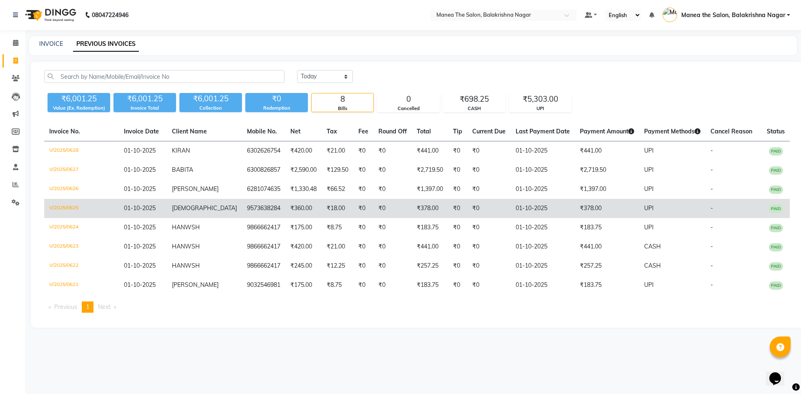
click at [294, 210] on td "₹360.00" at bounding box center [303, 208] width 36 height 19
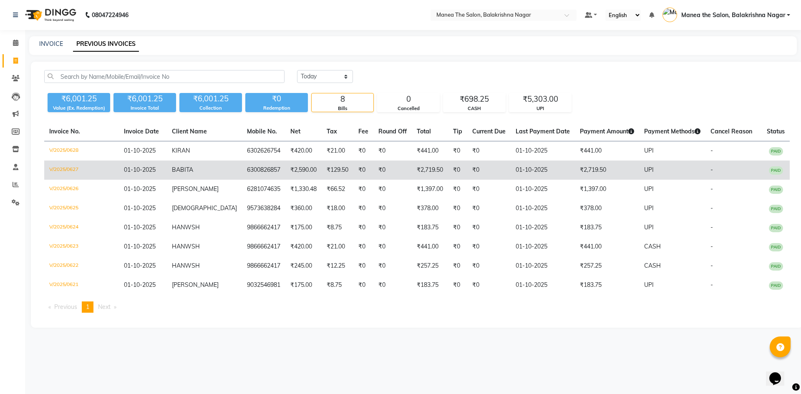
click at [296, 170] on td "₹2,590.00" at bounding box center [303, 170] width 36 height 19
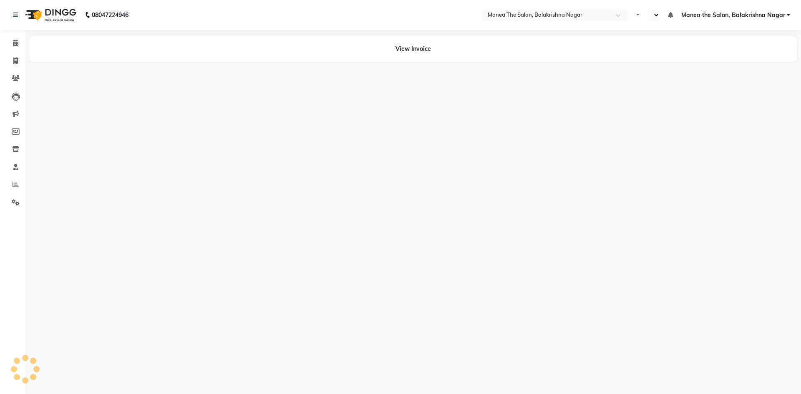
select select "en"
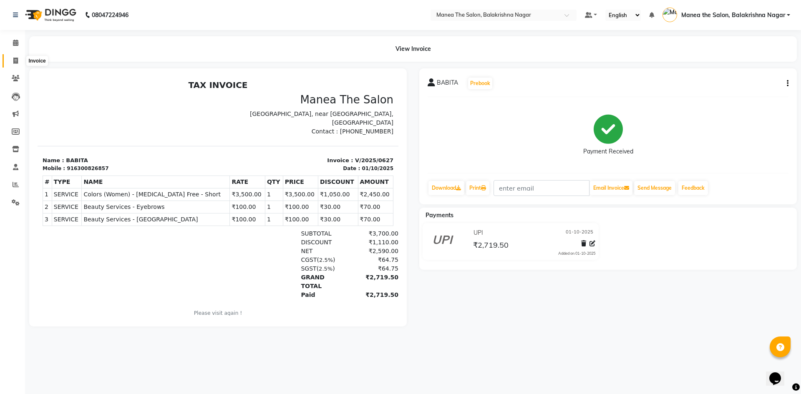
click at [13, 61] on icon at bounding box center [15, 61] width 5 height 6
select select "service"
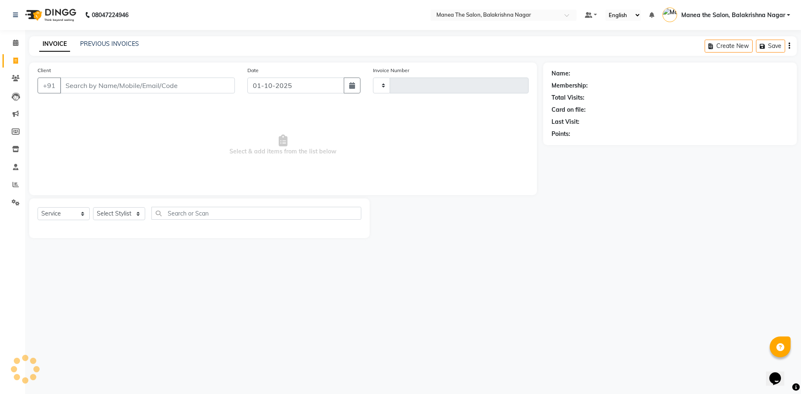
type input "0629"
select select "8200"
click at [94, 38] on div "INVOICE PREVIOUS INVOICES Create New Save" at bounding box center [413, 46] width 768 height 20
click at [96, 40] on link "PREVIOUS INVOICES" at bounding box center [109, 44] width 59 height 8
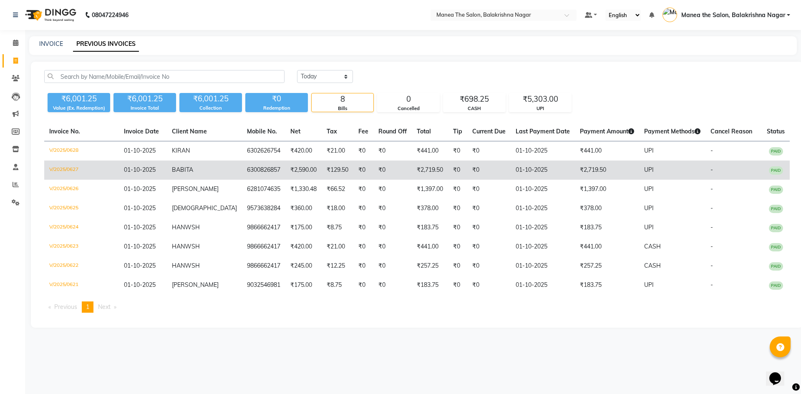
click at [212, 171] on td "BABITA" at bounding box center [204, 170] width 75 height 19
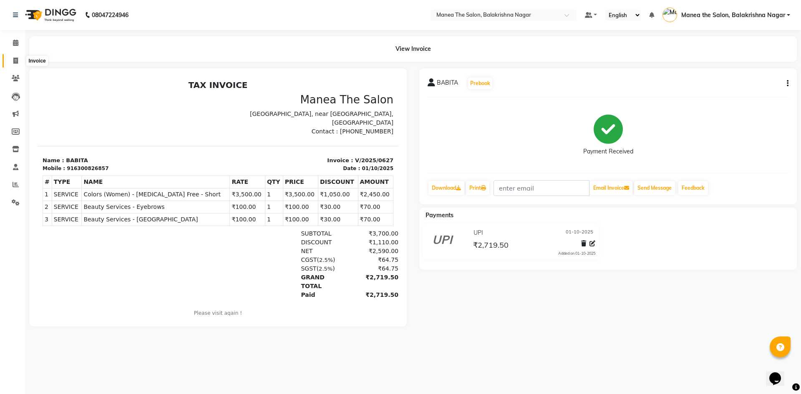
click at [18, 64] on span at bounding box center [15, 61] width 15 height 10
select select "service"
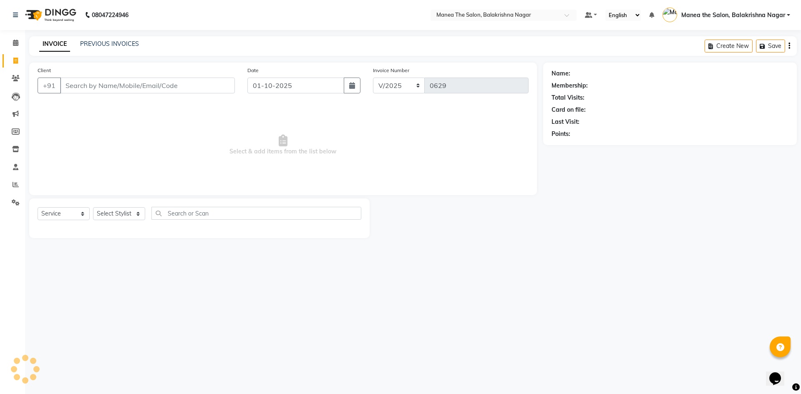
click at [95, 50] on div "INVOICE PREVIOUS INVOICES Create New Save" at bounding box center [413, 46] width 768 height 20
click at [107, 40] on link "PREVIOUS INVOICES" at bounding box center [109, 44] width 59 height 8
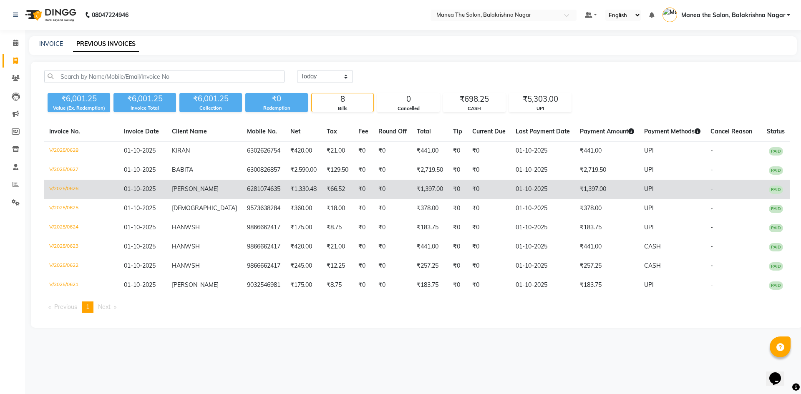
click at [243, 187] on td "6281074635" at bounding box center [263, 189] width 43 height 19
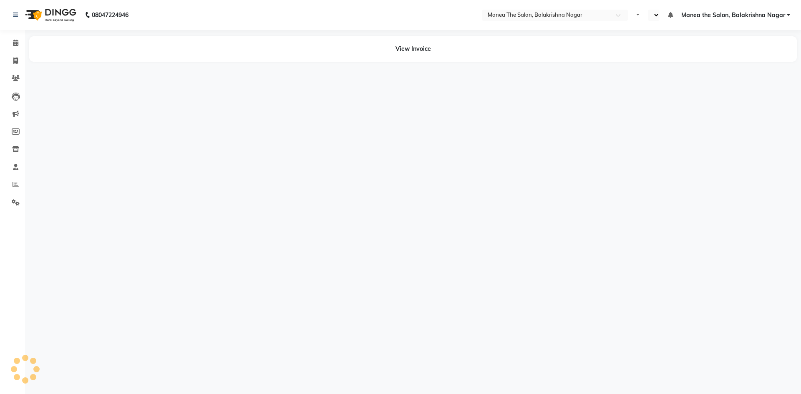
select select "en"
